Goal: Find specific page/section: Find specific page/section

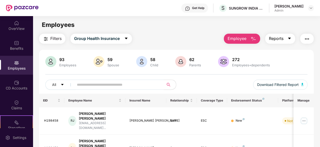
click at [291, 37] on icon "caret-down" at bounding box center [290, 38] width 4 height 4
click at [291, 39] on icon "caret-down" at bounding box center [290, 38] width 4 height 4
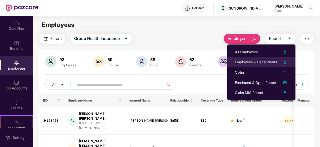
click at [246, 61] on div "Employees + Dependents" at bounding box center [256, 62] width 42 height 6
